Goal: Task Accomplishment & Management: Complete application form

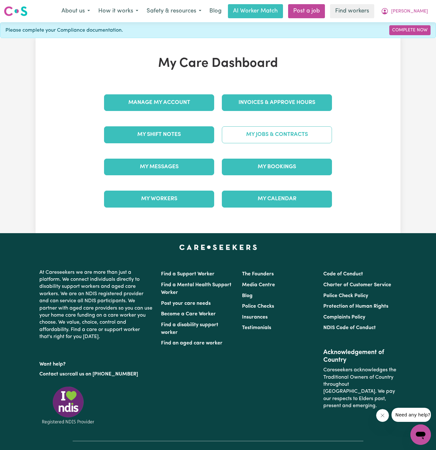
click at [273, 130] on link "My Jobs & Contracts" at bounding box center [277, 134] width 110 height 17
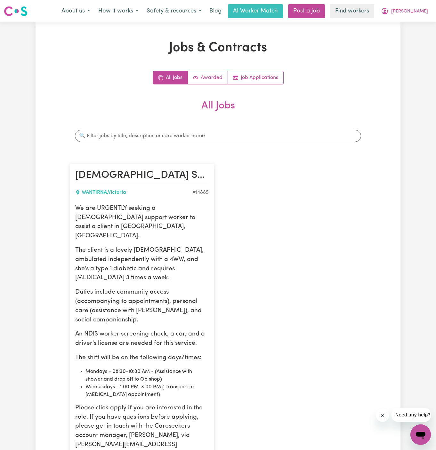
scroll to position [148, 0]
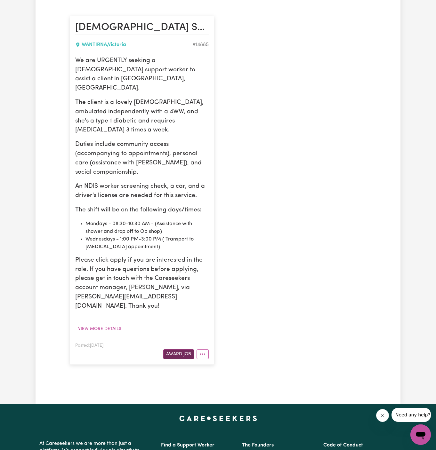
click at [180, 349] on button "Award Job" at bounding box center [178, 354] width 31 height 10
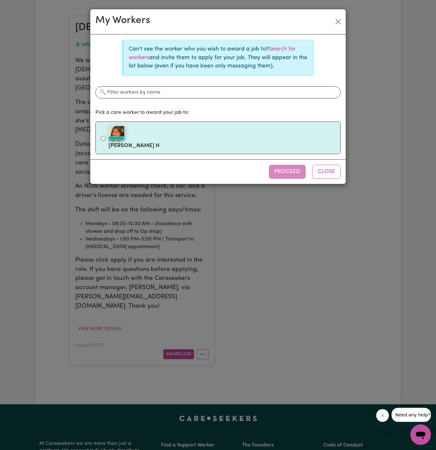
click at [200, 129] on div "#OpenForWork" at bounding box center [221, 134] width 226 height 16
click at [106, 136] on input "#OpenForWork [PERSON_NAME] H" at bounding box center [103, 138] width 5 height 5
radio input "true"
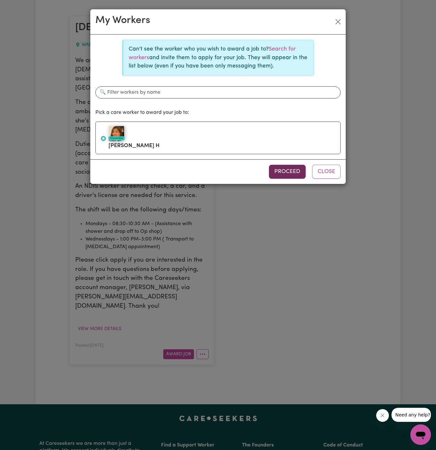
click at [292, 168] on button "Proceed" at bounding box center [287, 172] width 37 height 14
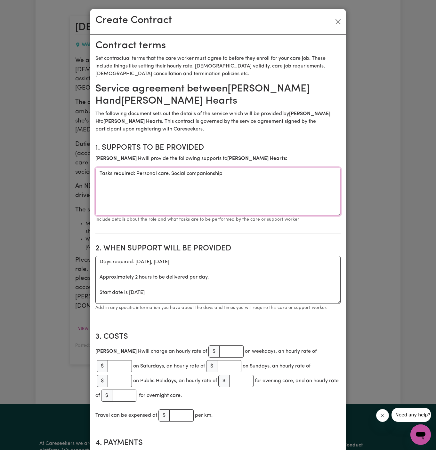
click at [154, 177] on textarea "Tasks required: Personal care, Social companionship" at bounding box center [217, 192] width 245 height 48
drag, startPoint x: 137, startPoint y: 174, endPoint x: 98, endPoint y: 173, distance: 39.7
click at [98, 173] on textarea "Tasks required: Personal care, Social companionship" at bounding box center [217, 192] width 245 height 48
click at [159, 187] on textarea "Tasks required: Personal care, Social companionship" at bounding box center [217, 192] width 245 height 48
drag, startPoint x: 136, startPoint y: 173, endPoint x: 87, endPoint y: 172, distance: 49.3
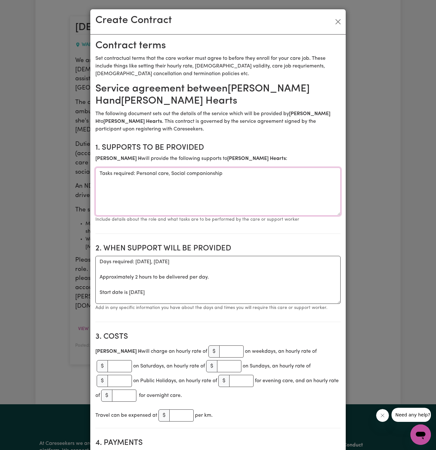
click at [87, 172] on div "Create Contract Contract terms Set contractual terms that the care worker must …" at bounding box center [218, 225] width 436 height 450
type textarea "Personal care, Social companionship"
drag, startPoint x: 100, startPoint y: 291, endPoint x: 92, endPoint y: 258, distance: 33.3
click at [137, 265] on textarea "Start date is [DATE]" at bounding box center [217, 280] width 245 height 48
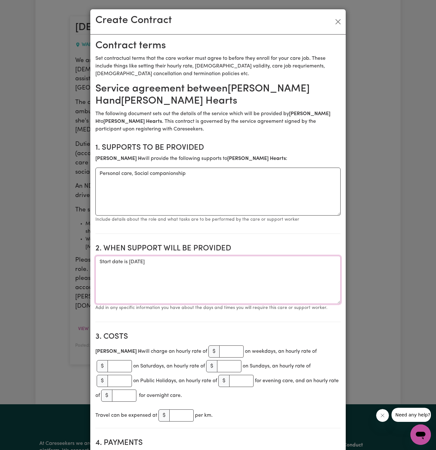
click at [137, 265] on textarea "Start date is [DATE]" at bounding box center [217, 280] width 245 height 48
click at [141, 262] on textarea "Start date is [DATE]" at bounding box center [217, 280] width 245 height 48
click at [208, 265] on textarea "Start date is [DATE]" at bounding box center [217, 280] width 245 height 48
click at [255, 259] on textarea "Start date is [DATE] from 1 pm tp 3 pm (trial shoft)" at bounding box center [217, 280] width 245 height 48
click at [223, 261] on textarea "Start date is [DATE] from 1 pm tp 3 pm (trial shift)" at bounding box center [217, 280] width 245 height 48
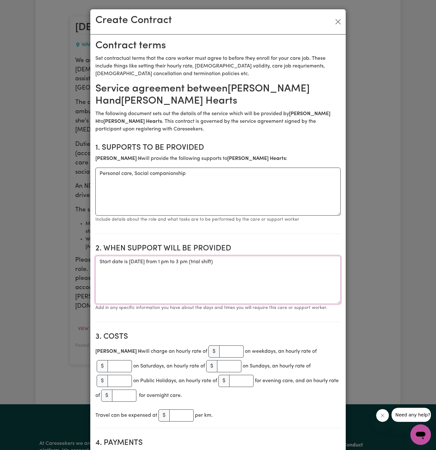
type textarea "Start date is [DATE] from 1 pm to 3 pm (trial shift)"
click at [219, 352] on input "number" at bounding box center [231, 351] width 24 height 12
type input "45"
click at [215, 290] on textarea "Start date is [DATE] from 1 pm to 3 pm (trial shift)" at bounding box center [217, 280] width 245 height 48
click at [191, 261] on textarea "Start date is [DATE] from 1 pm to 3 pm (trial shift)" at bounding box center [217, 280] width 245 height 48
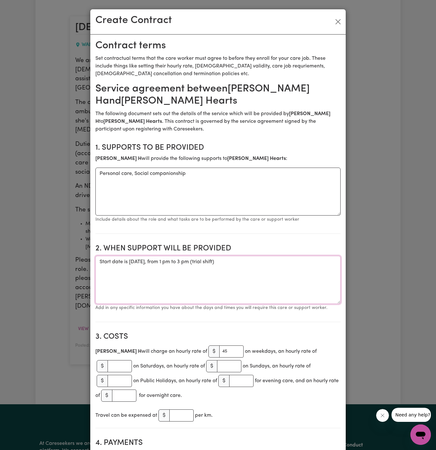
click at [198, 285] on textarea "Start date is [DATE], from 1 pm to 3 pm (trial shift)" at bounding box center [217, 280] width 245 height 48
drag, startPoint x: 128, startPoint y: 263, endPoint x: 97, endPoint y: 262, distance: 31.0
click at [97, 262] on textarea "Start date is [DATE], from 1 pm to 3 pm (trial shift)" at bounding box center [217, 280] width 245 height 48
click at [216, 273] on textarea "[DATE], from 1 pm to 3 pm (trial shift)" at bounding box center [217, 280] width 245 height 48
click at [288, 265] on textarea "[DATE], from 1 pm to 3 pm (trial shift)" at bounding box center [217, 280] width 245 height 48
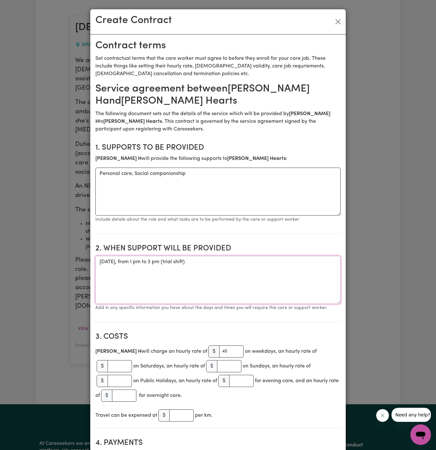
type textarea "[DATE], from 1 pm to 3 pm (trial shift)"
click at [144, 170] on textarea "Personal care, Social companionship" at bounding box center [217, 192] width 245 height 48
paste textarea "community access (accompanying to appointments), personal care (assistance with…"
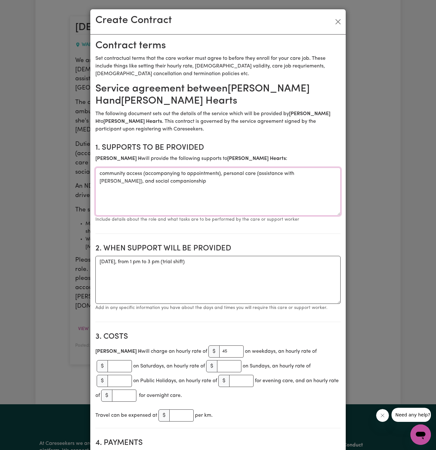
click at [305, 168] on textarea "community access (accompanying to appointments), personal care (assistance with…" at bounding box center [217, 192] width 245 height 48
click at [185, 175] on textarea "community access (accompanying to appointments), personal care (assistance with…" at bounding box center [217, 192] width 245 height 48
click at [235, 189] on textarea "community access (accompanying appointments), personal care (assistance with sh…" at bounding box center [217, 192] width 245 height 48
type textarea "community access (accompanying appointments), personal care (assistance with sh…"
click at [236, 256] on textarea "[DATE], from 1 pm to 3 pm (trial shift)" at bounding box center [217, 280] width 245 height 48
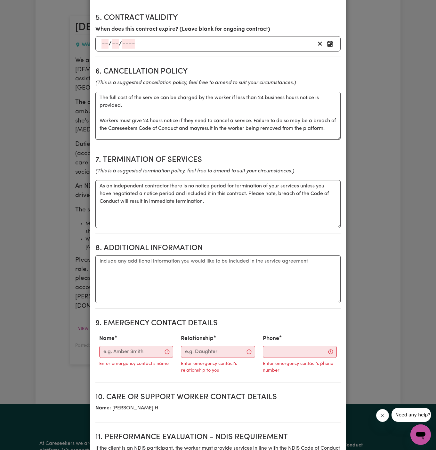
scroll to position [531, 0]
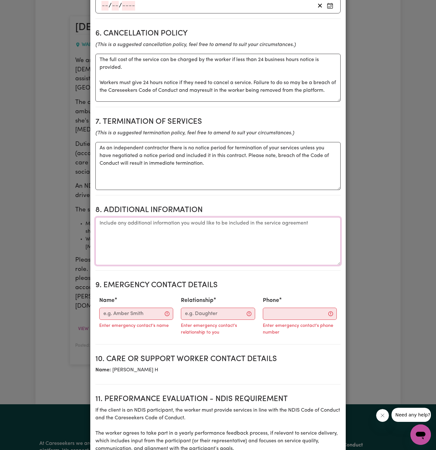
click at [167, 225] on textarea "Additional information" at bounding box center [217, 241] width 245 height 48
paste textarea "nit [STREET_ADDRESS]"
click at [139, 217] on textarea "Client's Address: [GEOGRAPHIC_DATA][STREET_ADDRESS]" at bounding box center [217, 241] width 245 height 48
click at [149, 217] on textarea "Client's Address: [STREET_ADDRESS]" at bounding box center [217, 241] width 245 height 48
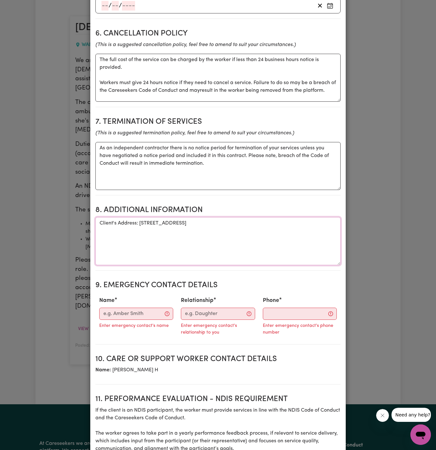
click at [205, 218] on textarea "Client's Address: [STREET_ADDRESS]" at bounding box center [217, 241] width 245 height 48
type textarea "Client's Address: [STREET_ADDRESS]"
click at [140, 308] on input "Name" at bounding box center [136, 314] width 74 height 12
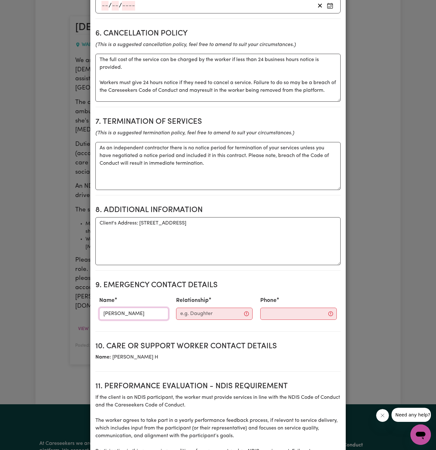
type input "[PERSON_NAME]"
click at [211, 294] on div "Relationship" at bounding box center [214, 308] width 84 height 28
click at [209, 308] on input "Relationship" at bounding box center [214, 314] width 76 height 12
type input "Managing Director"
click at [264, 308] on input "Phone" at bounding box center [292, 314] width 77 height 12
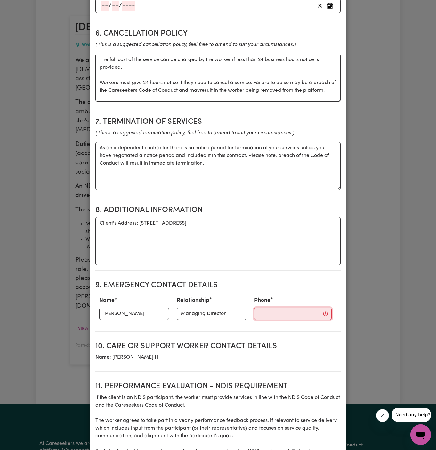
paste input "03 5993 5999"
type input "03 5993 5999"
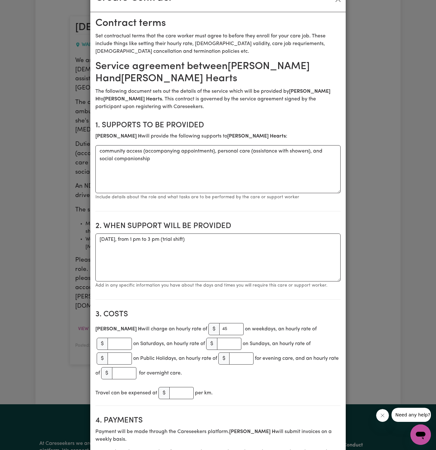
scroll to position [0, 0]
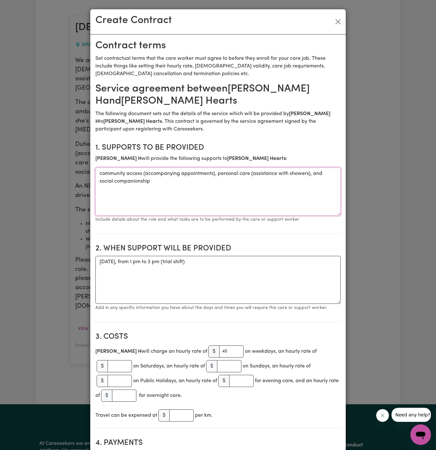
click at [102, 174] on textarea "community access (accompanying appointments), personal care (assistance with sh…" at bounding box center [217, 192] width 245 height 48
click at [188, 192] on textarea "community access (accompanying appointments), personal care (assistance with sh…" at bounding box center [217, 192] width 245 height 48
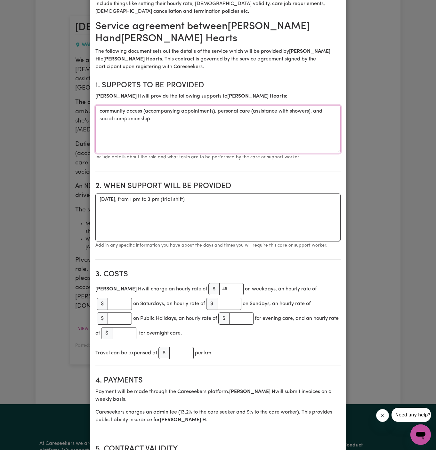
scroll to position [107, 0]
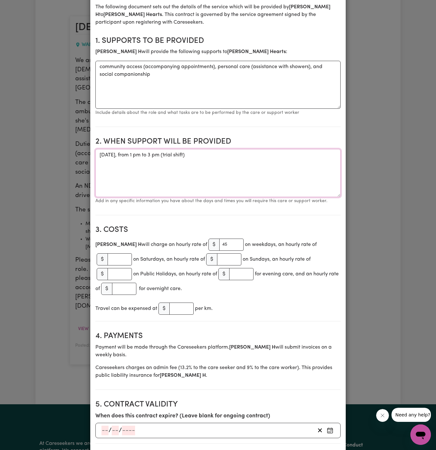
click at [283, 170] on textarea "[DATE], from 1 pm to 3 pm (trial shift)" at bounding box center [217, 173] width 245 height 48
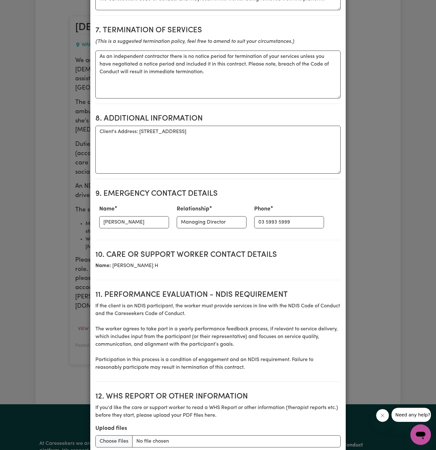
scroll to position [664, 0]
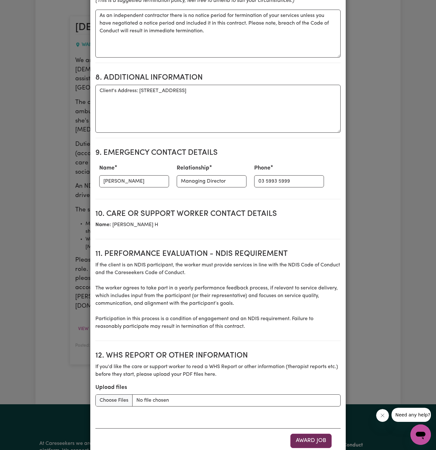
click at [311, 434] on button "Award Job" at bounding box center [310, 441] width 41 height 14
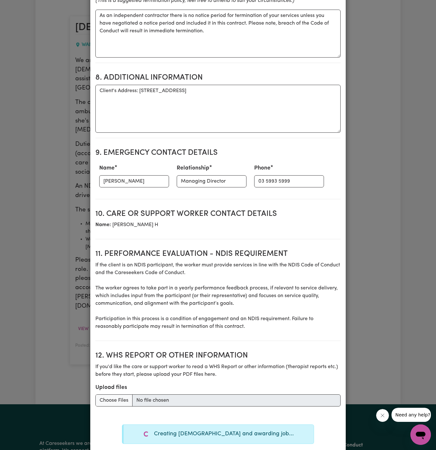
type textarea "Tasks required: Personal care, Social companionship"
type textarea "Days required: [DATE], [DATE] Approximately 2 hours to be delivered per day. St…"
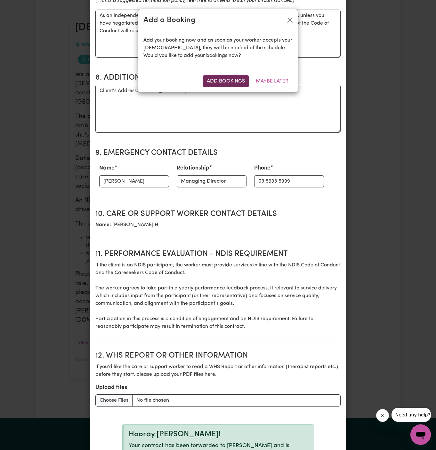
click at [229, 83] on button "Add Bookings" at bounding box center [225, 81] width 46 height 12
type textarea "Tasks required: Personal care, Social companionship"
type textarea "Days required: [DATE], [DATE] Approximately 2 hours to be delivered per day. St…"
type textarea "The full cost of the service can be charged by the worker if less than 24 busin…"
type textarea "As an independent contractor there is no notice period for termination of your …"
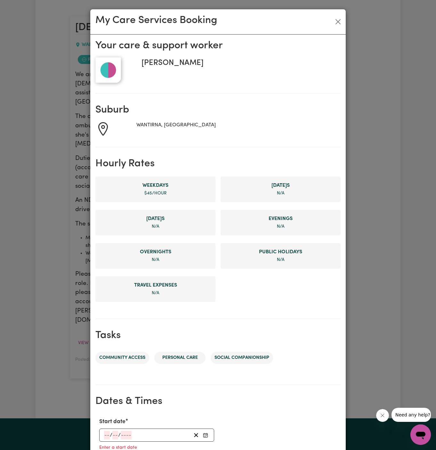
scroll to position [121, 0]
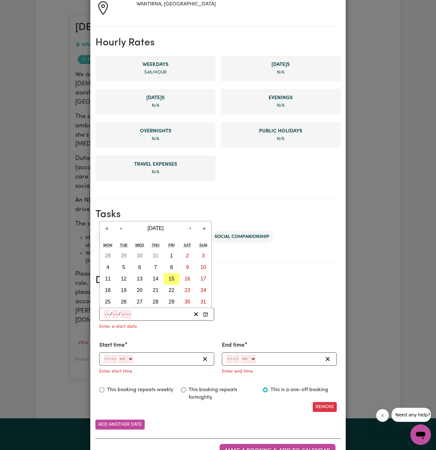
click at [106, 315] on input "number" at bounding box center [107, 314] width 6 height 9
click at [138, 288] on abbr "20" at bounding box center [140, 289] width 6 height 5
type input "[DATE]"
type input "20"
type input "8"
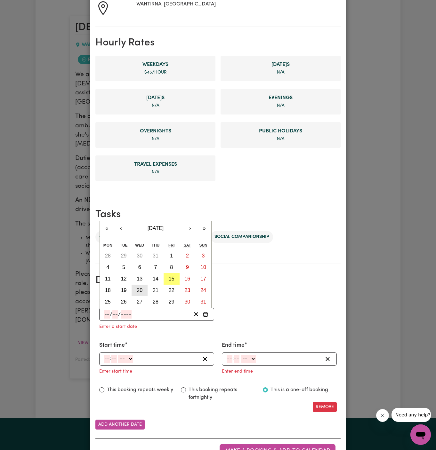
type input "2025"
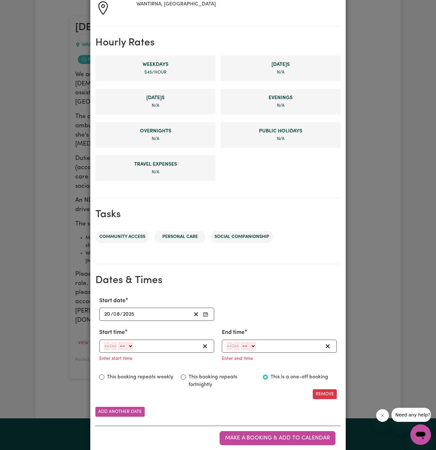
click at [107, 343] on input "number" at bounding box center [107, 346] width 6 height 9
type input "1"
click at [112, 345] on input "number" at bounding box center [112, 346] width 6 height 9
type input "00"
click at [127, 346] on select "-- AM PM" at bounding box center [124, 346] width 15 height 9
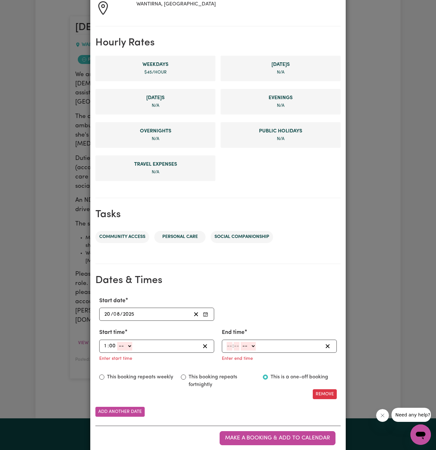
select select "pm"
click at [117, 342] on select "-- AM PM" at bounding box center [124, 346] width 15 height 9
type input "13:00"
type input "0"
click at [230, 343] on input "number" at bounding box center [229, 346] width 6 height 9
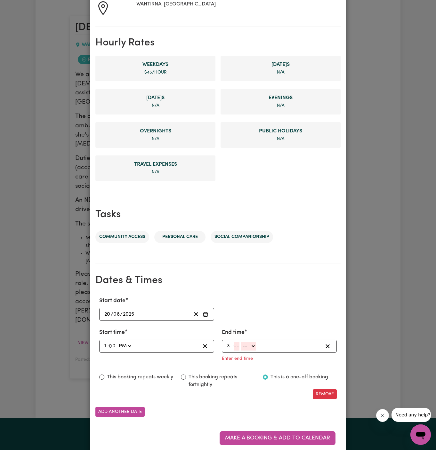
type input "3"
type input "00"
click at [251, 345] on select "-- AM PM" at bounding box center [246, 346] width 15 height 9
select select "pm"
click at [239, 342] on select "-- AM PM" at bounding box center [246, 346] width 15 height 9
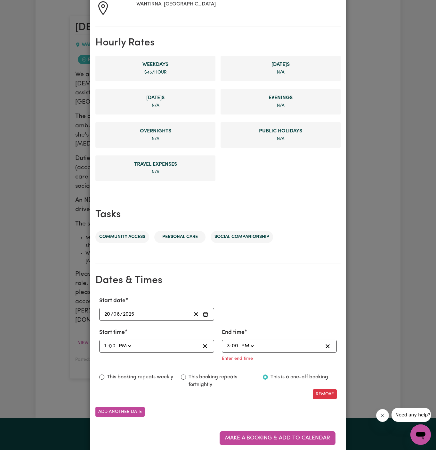
type input "15:00"
type input "0"
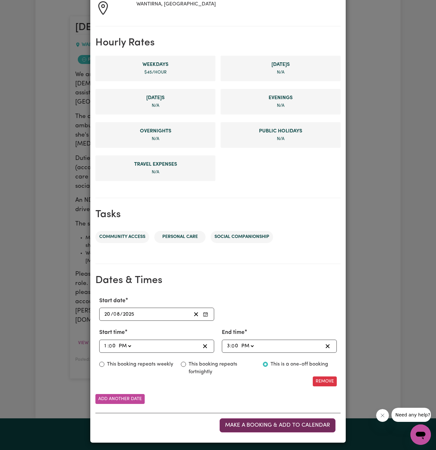
click at [271, 423] on span "Make a booking & add to calendar" at bounding box center [277, 424] width 105 height 5
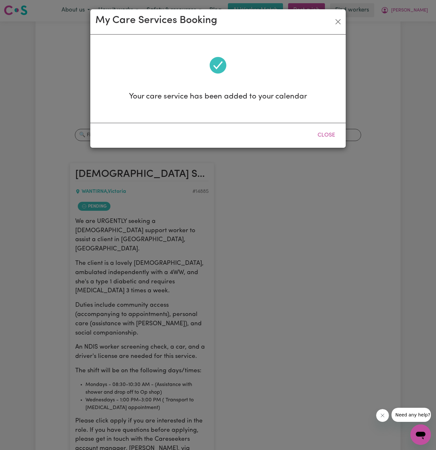
scroll to position [0, 0]
click at [341, 25] on button "Close" at bounding box center [338, 22] width 10 height 10
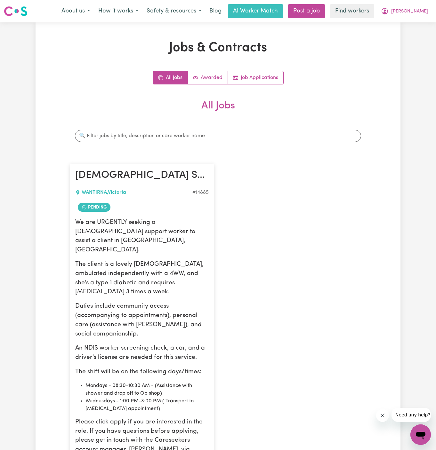
scroll to position [161, 0]
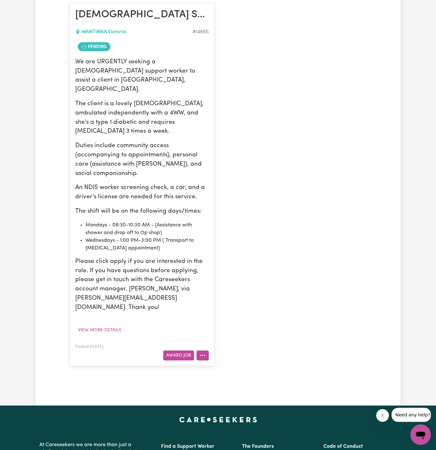
click at [202, 350] on button "More options" at bounding box center [202, 355] width 12 height 10
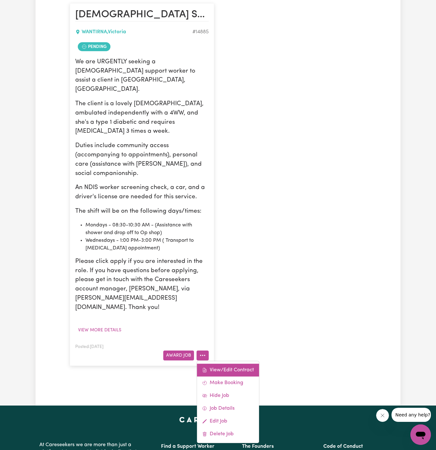
click at [221, 364] on link "View/Edit Contract" at bounding box center [228, 370] width 62 height 13
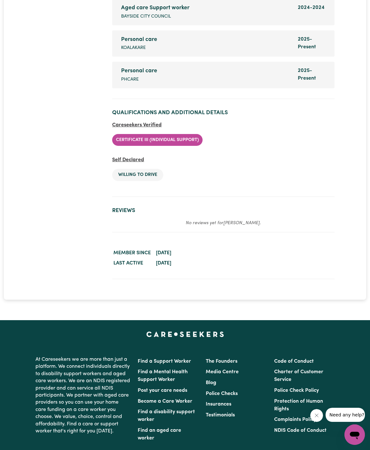
scroll to position [1389, 0]
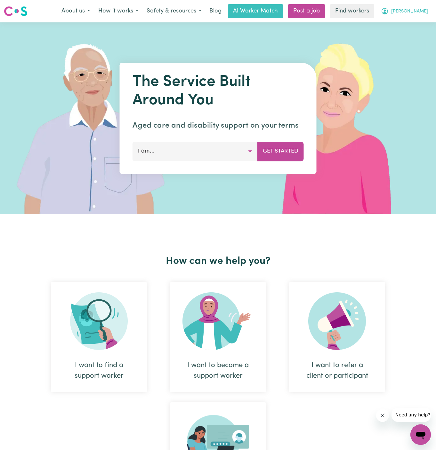
click at [426, 8] on button "[PERSON_NAME]" at bounding box center [403, 10] width 55 height 13
click at [420, 34] on link "Logout" at bounding box center [406, 37] width 51 height 12
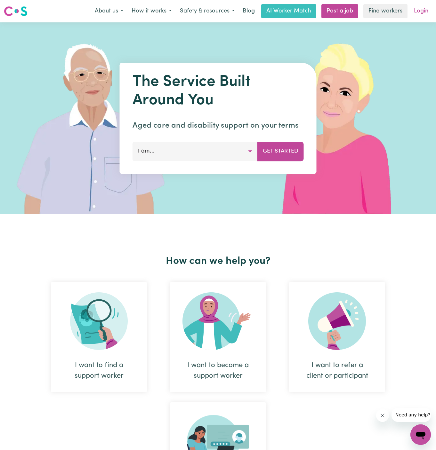
click at [423, 10] on link "Login" at bounding box center [421, 11] width 22 height 14
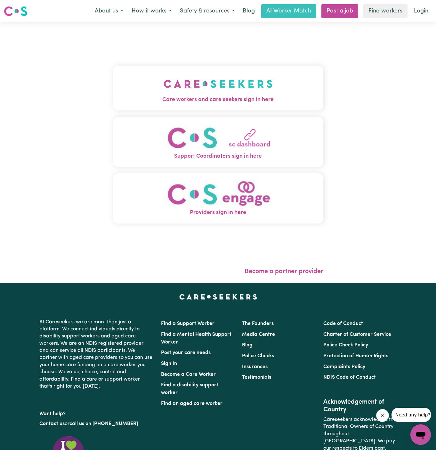
click at [194, 82] on img "Care workers and care seekers sign in here" at bounding box center [217, 84] width 109 height 24
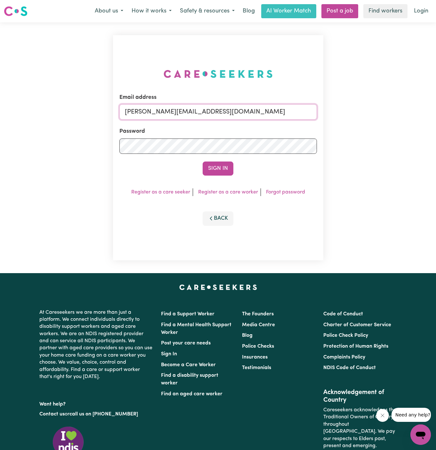
click at [255, 109] on input "dyan@careseekers.com.au" at bounding box center [217, 111] width 197 height 15
drag, startPoint x: 157, startPoint y: 112, endPoint x: 390, endPoint y: 109, distance: 233.4
click at [390, 109] on div "Email address superuser~GiuseppinaNataleYACAH@careseekers.com.au Password Sign …" at bounding box center [218, 147] width 436 height 251
type input "superuser~RhondaPIC@careseekers.com.au"
click at [227, 166] on button "Sign In" at bounding box center [217, 168] width 31 height 14
